Goal: Transaction & Acquisition: Purchase product/service

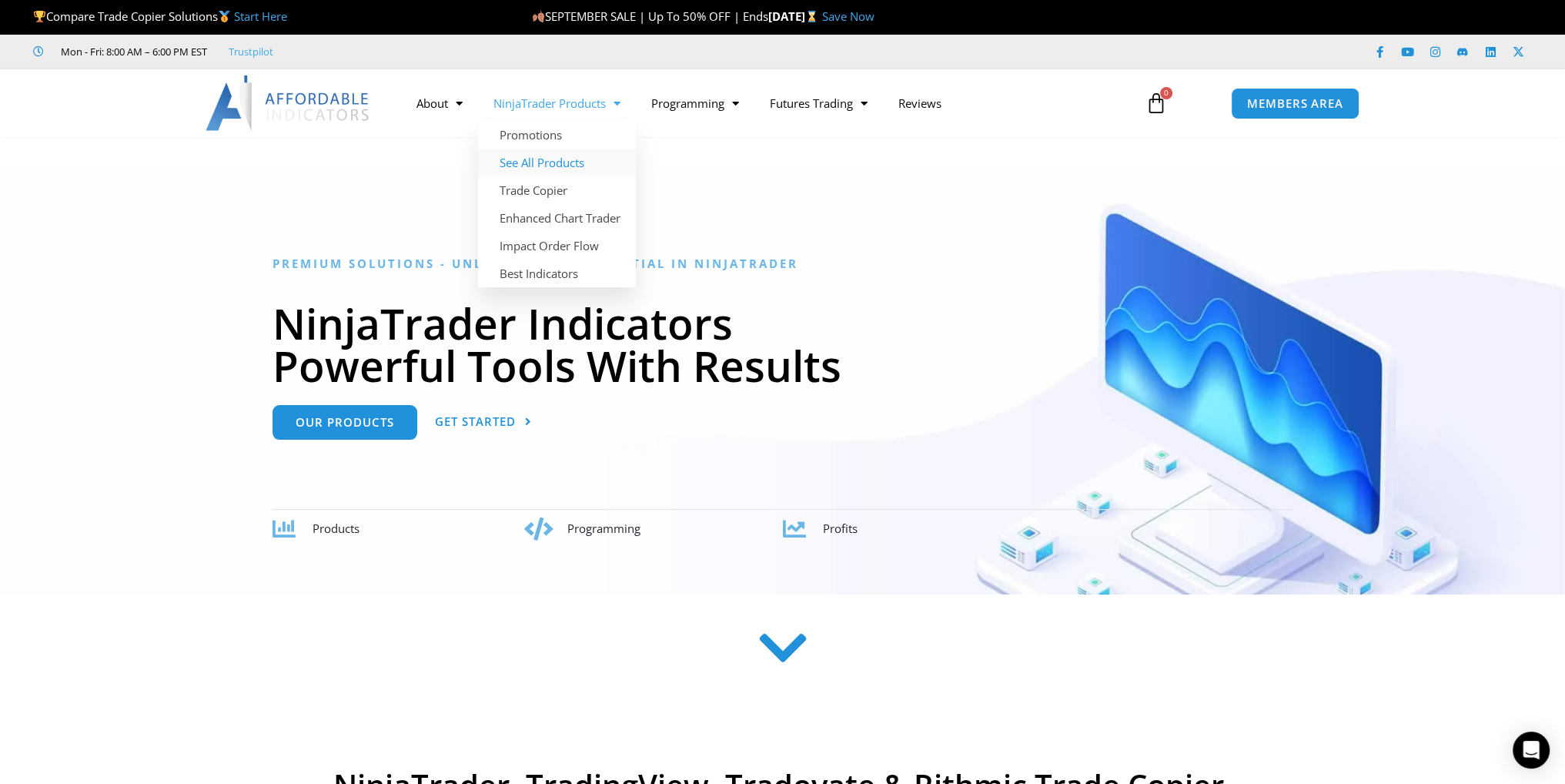
click at [552, 157] on link "See All Products" at bounding box center [557, 163] width 158 height 28
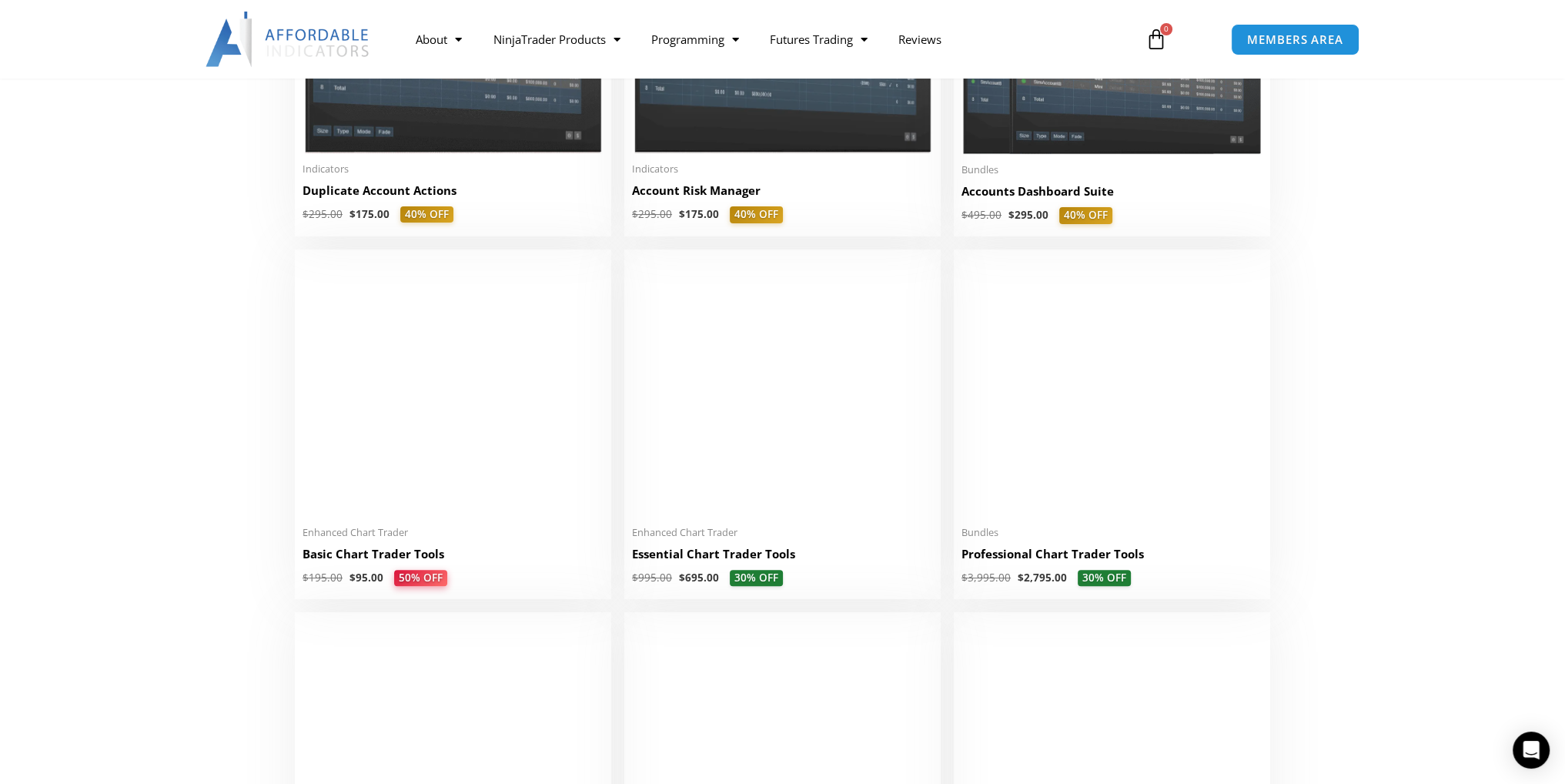
scroll to position [539, 0]
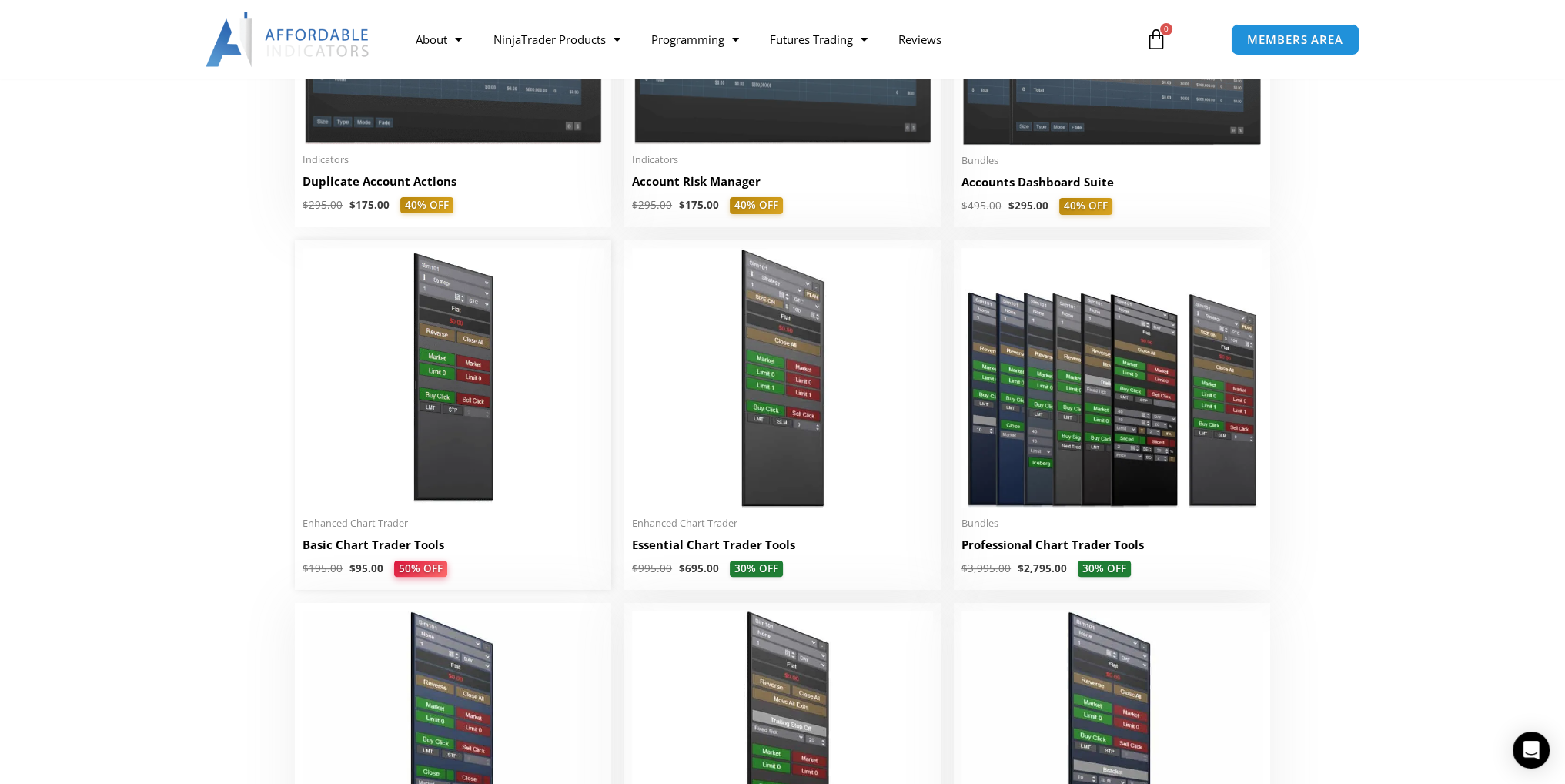
click at [465, 472] on img at bounding box center [453, 377] width 301 height 258
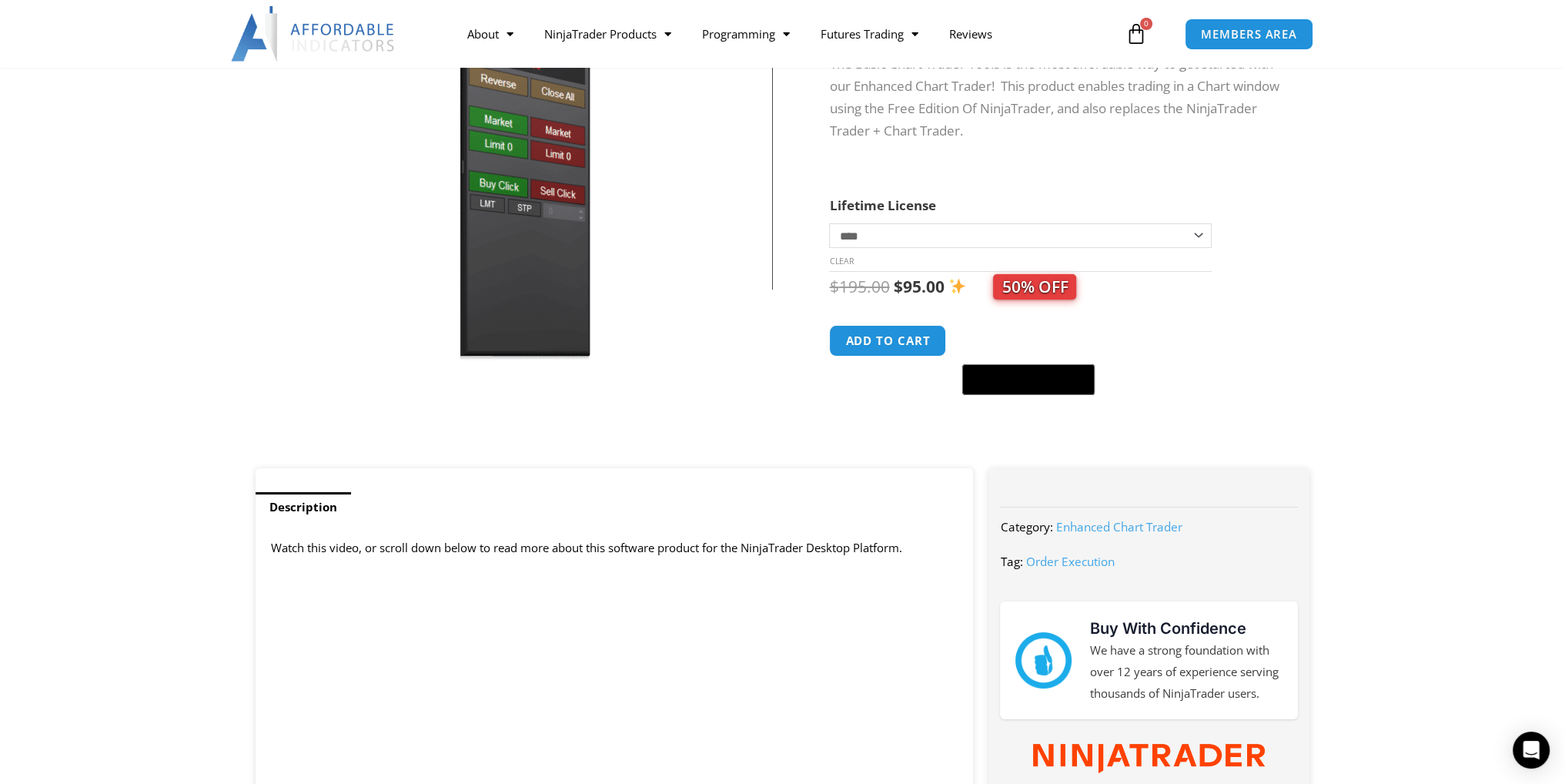
scroll to position [231, 0]
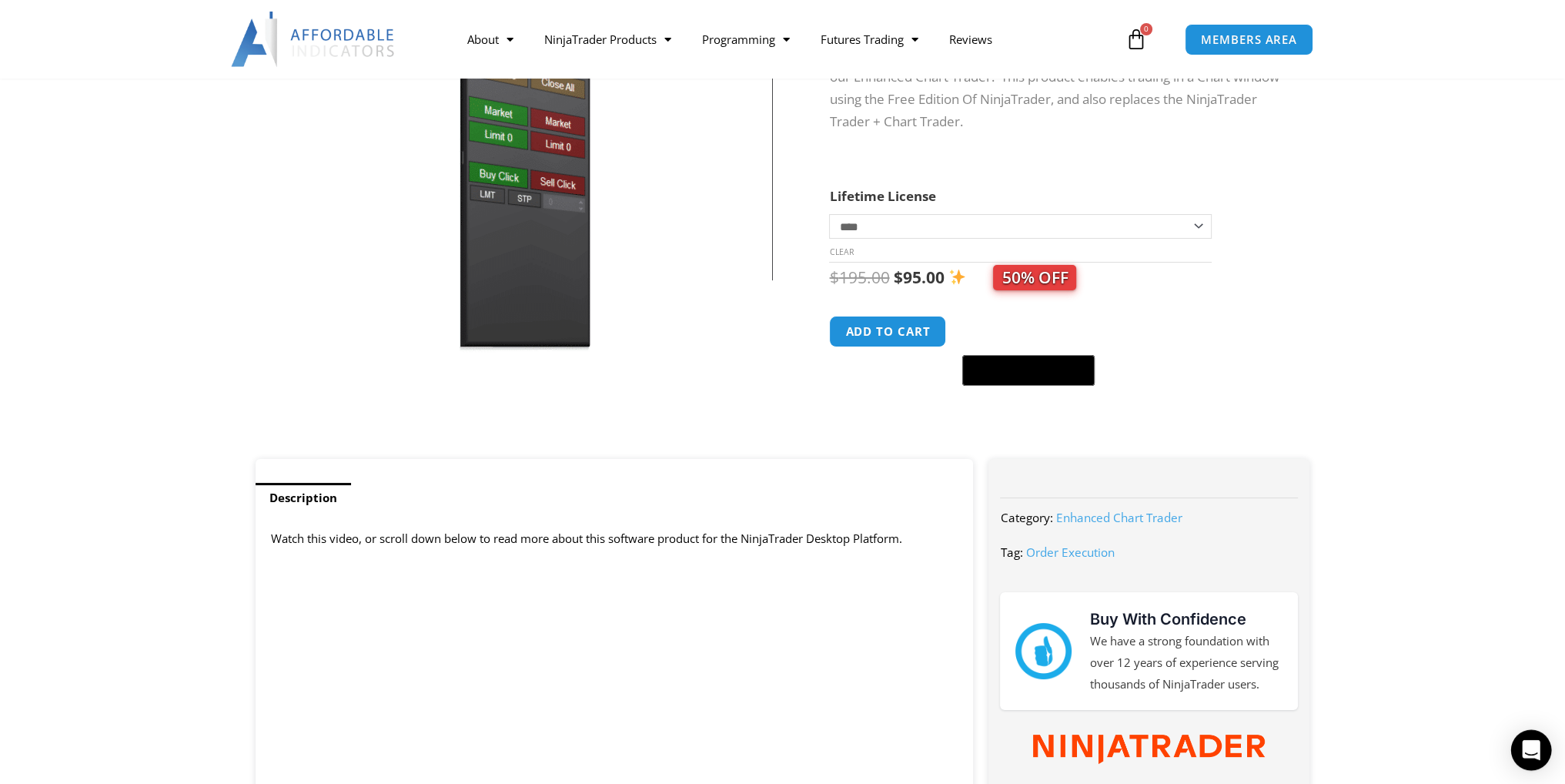
click at [1534, 765] on div "Open Intercom Messenger" at bounding box center [1532, 750] width 41 height 41
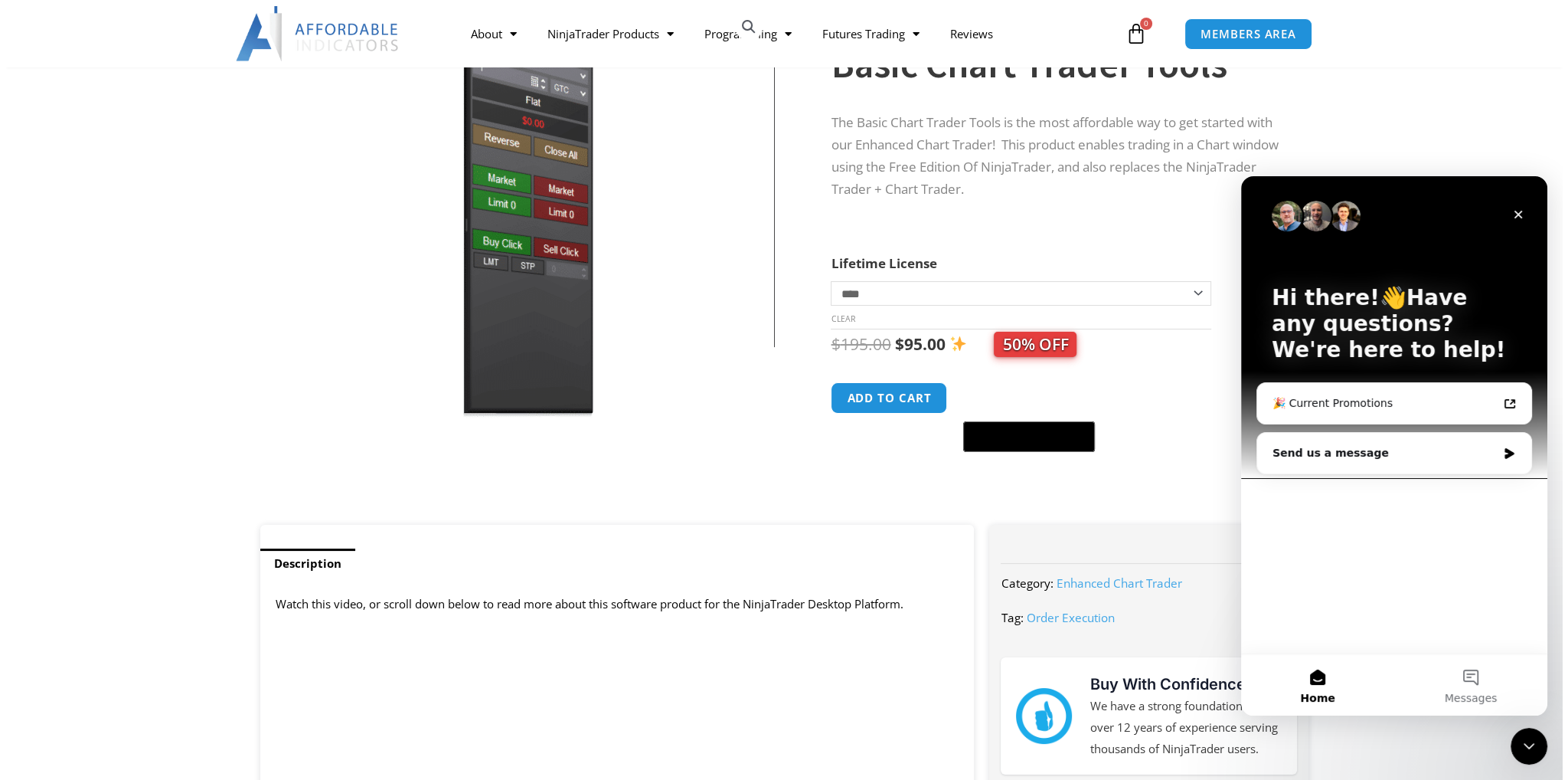
scroll to position [153, 0]
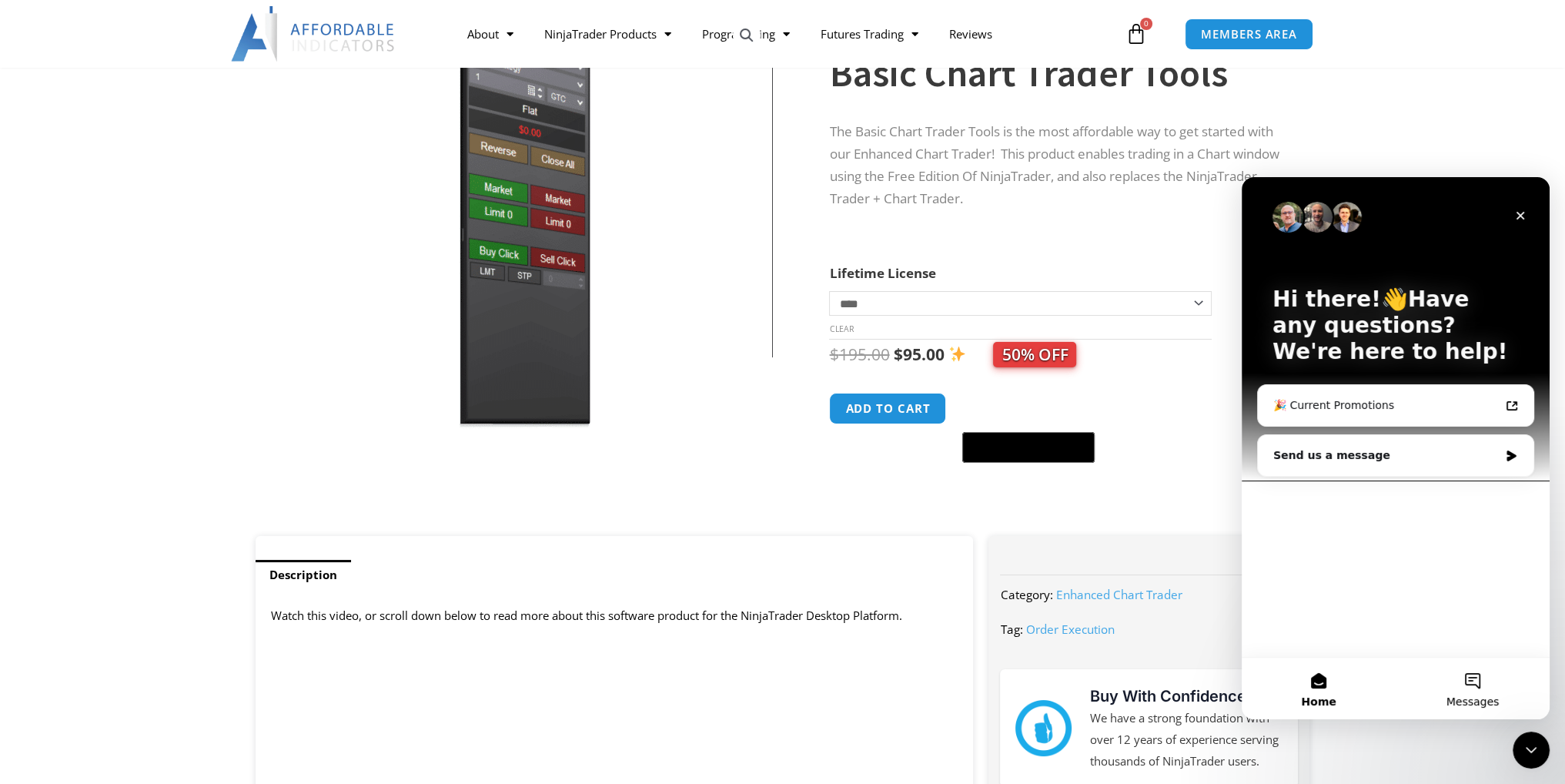
click at [1469, 690] on button "Messages" at bounding box center [1473, 688] width 154 height 61
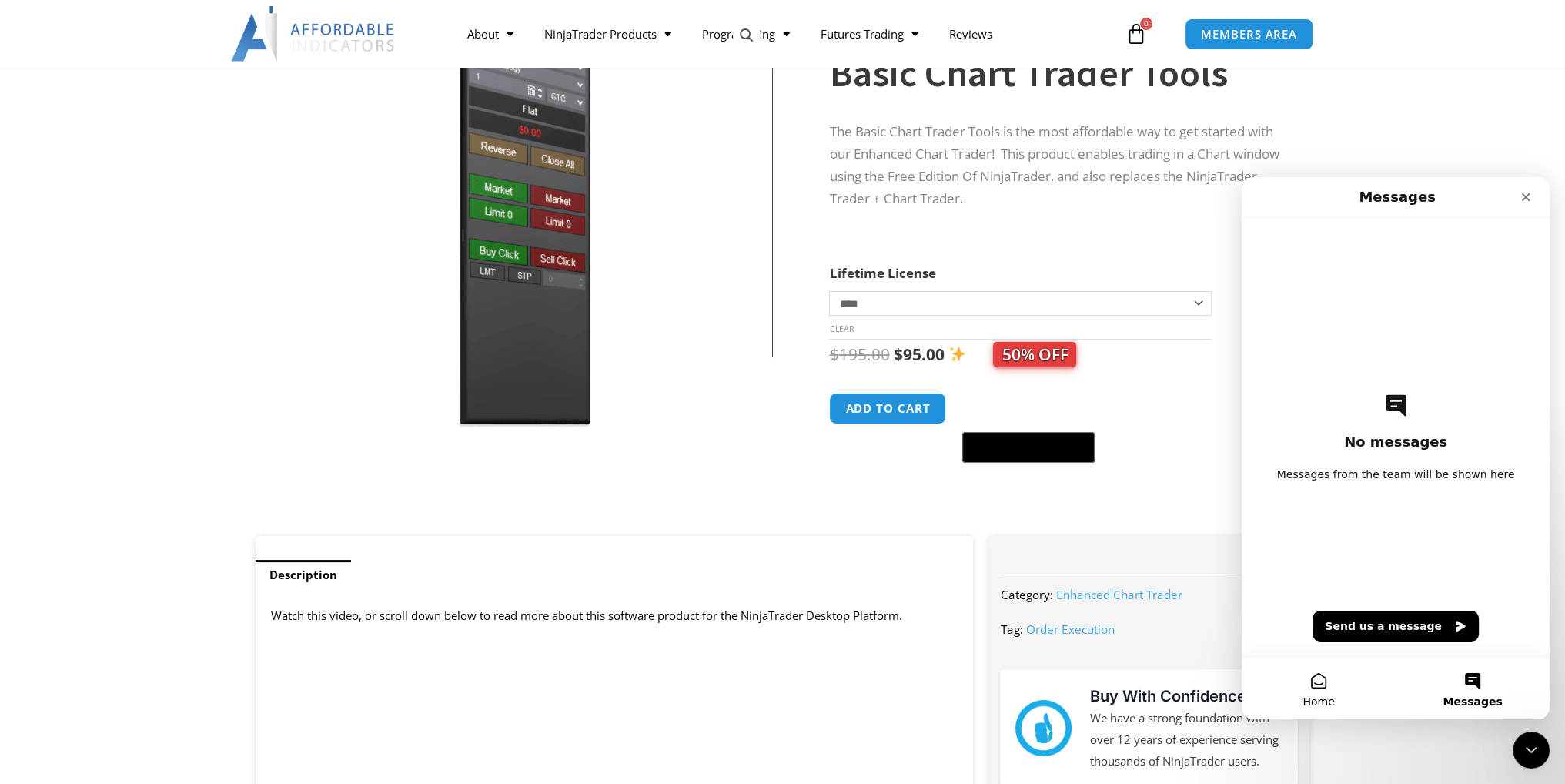
click at [1330, 698] on span "Home" at bounding box center [1319, 701] width 32 height 11
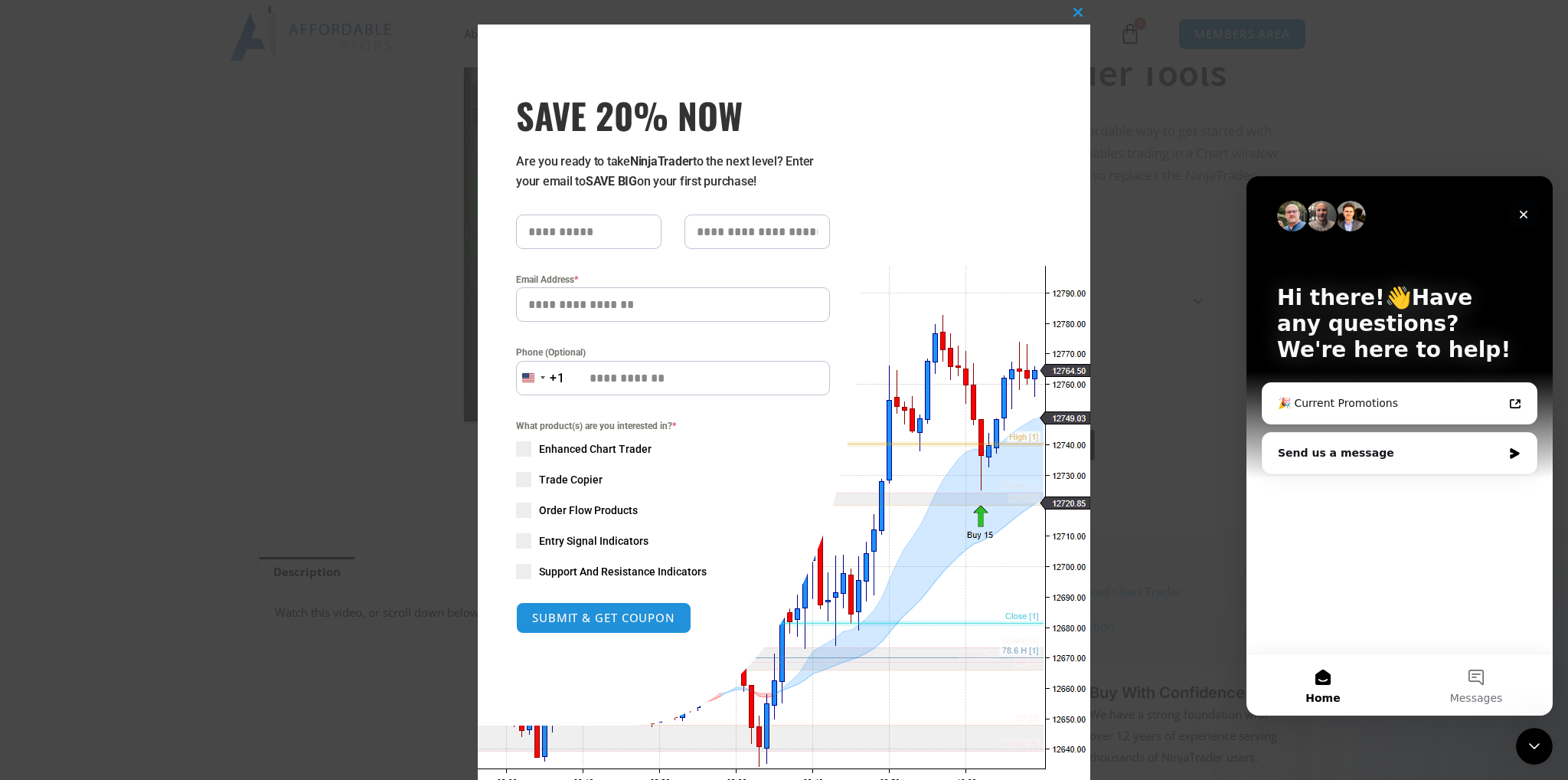
click at [1524, 213] on icon "Close" at bounding box center [1524, 215] width 9 height 9
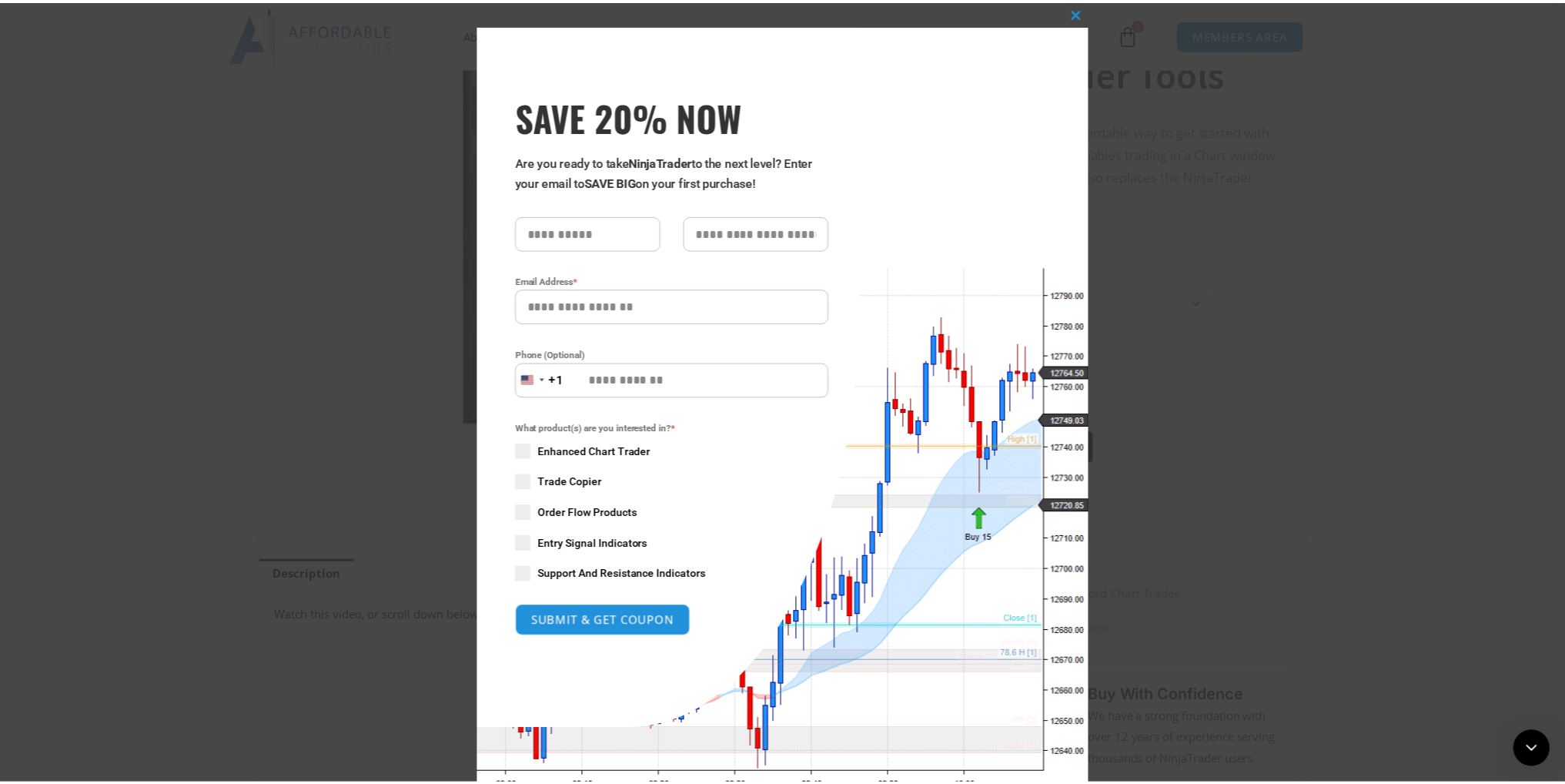
scroll to position [0, 0]
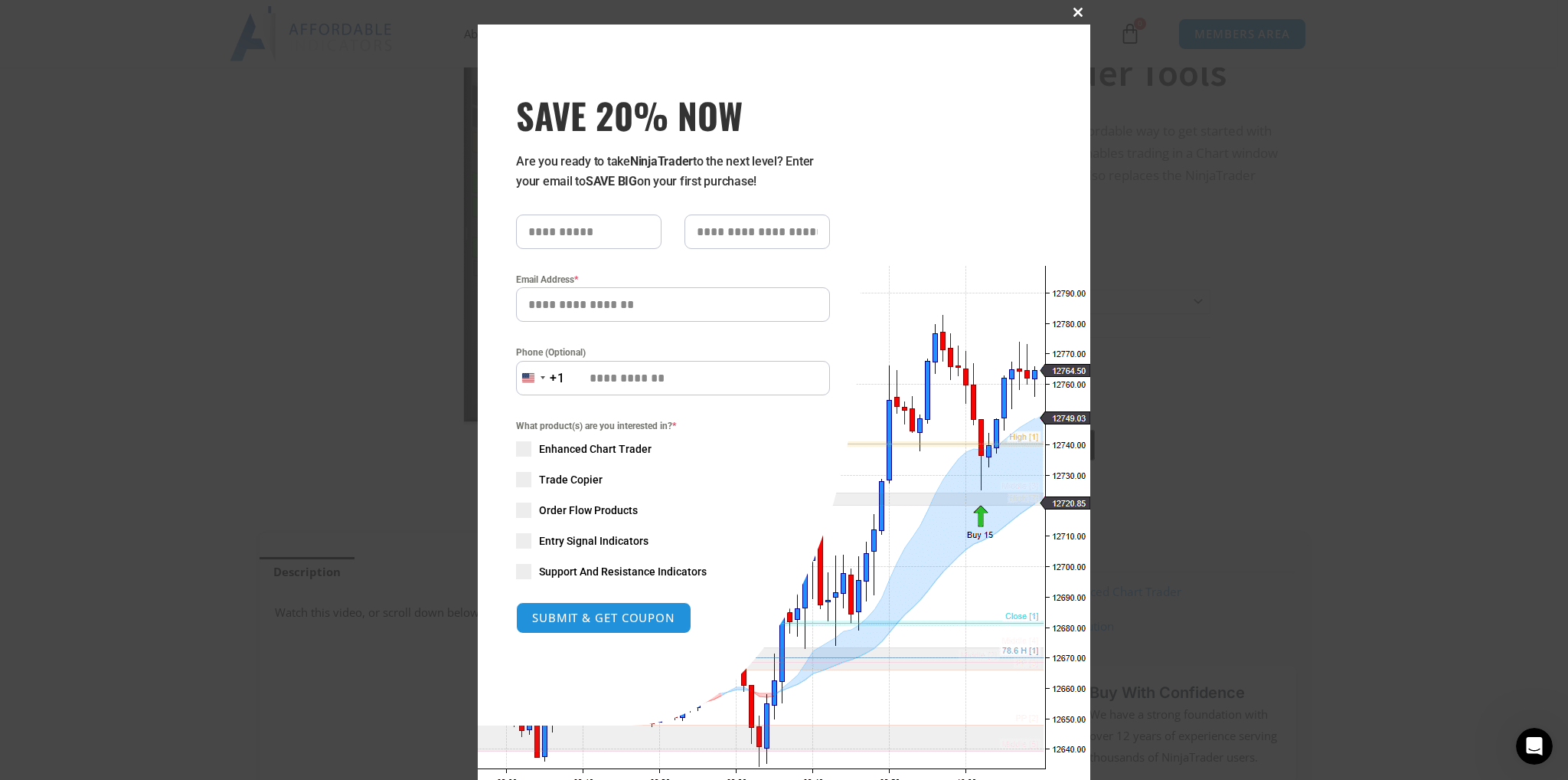
click at [1070, 16] on span at bounding box center [1078, 12] width 24 height 10
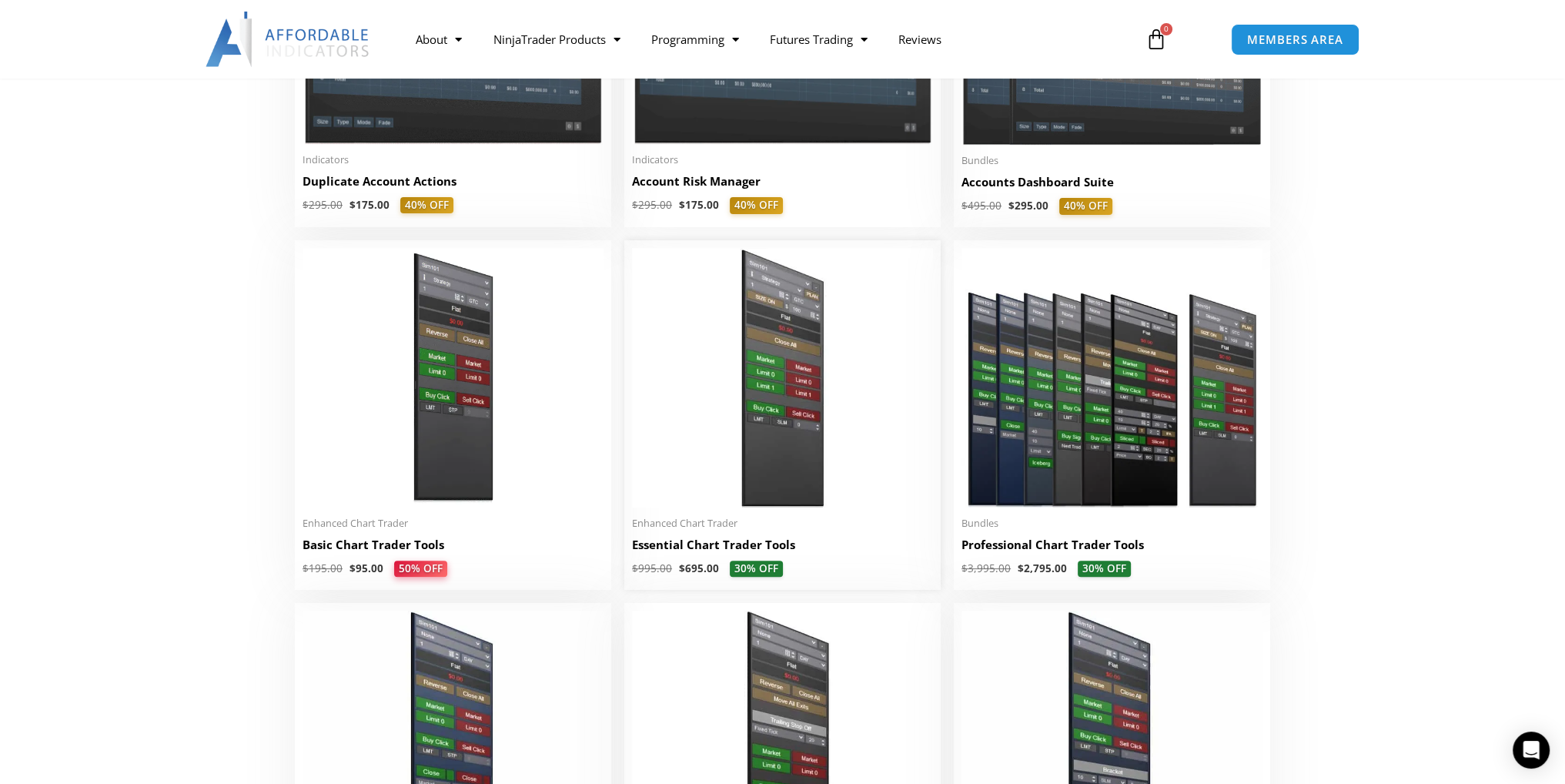
click at [782, 478] on img at bounding box center [782, 377] width 301 height 258
